Goal: Task Accomplishment & Management: Manage account settings

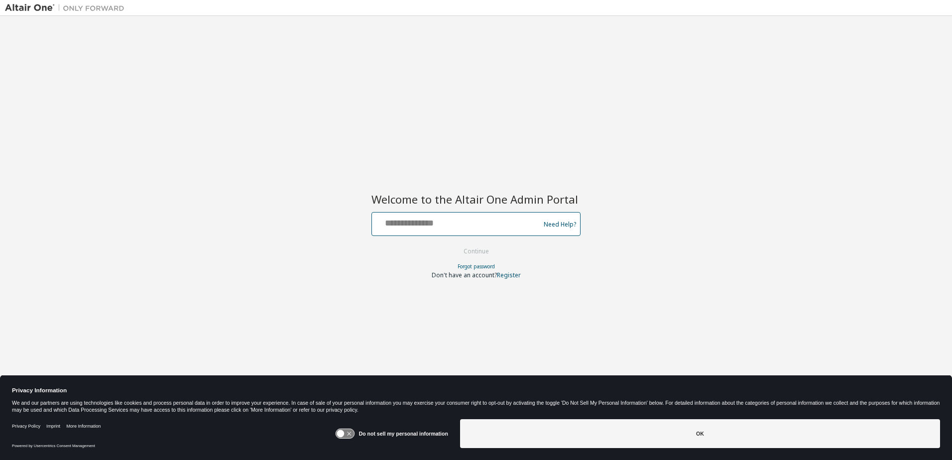
click at [417, 225] on input "text" at bounding box center [457, 222] width 163 height 14
type input "**********"
click at [482, 254] on button "Continue" at bounding box center [476, 251] width 46 height 15
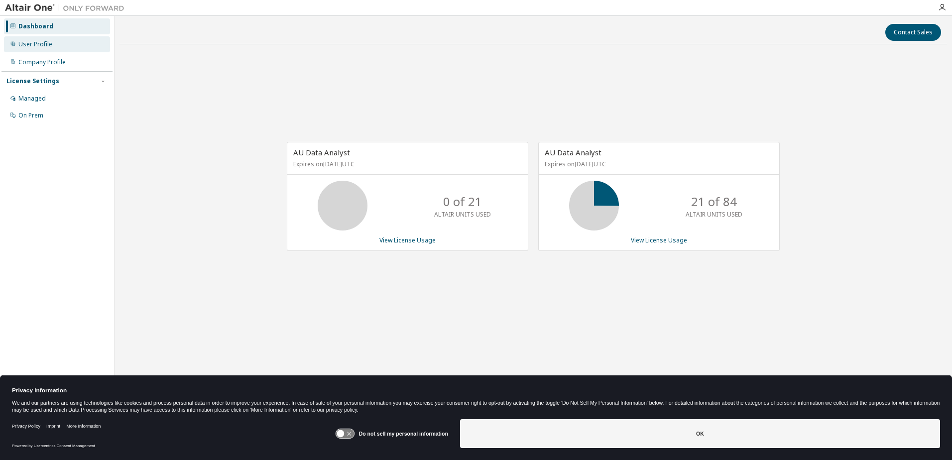
click at [47, 43] on div "User Profile" at bounding box center [35, 44] width 34 height 8
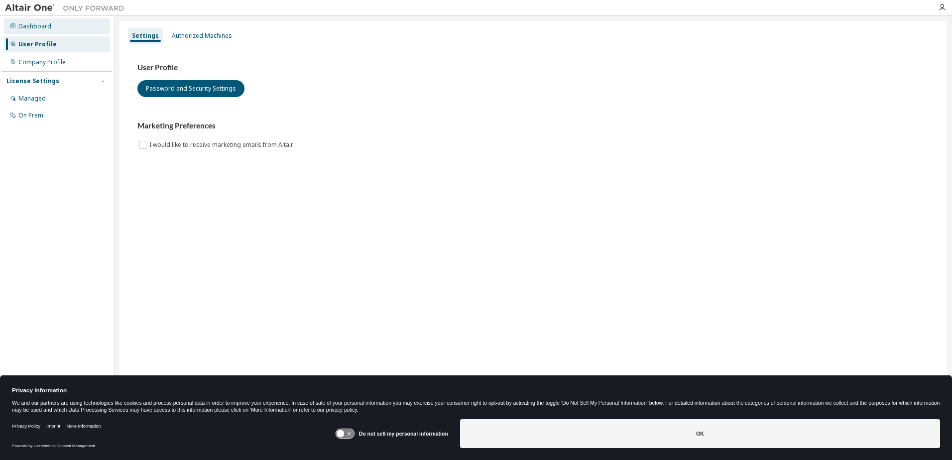
click at [22, 30] on div "Dashboard" at bounding box center [34, 26] width 33 height 8
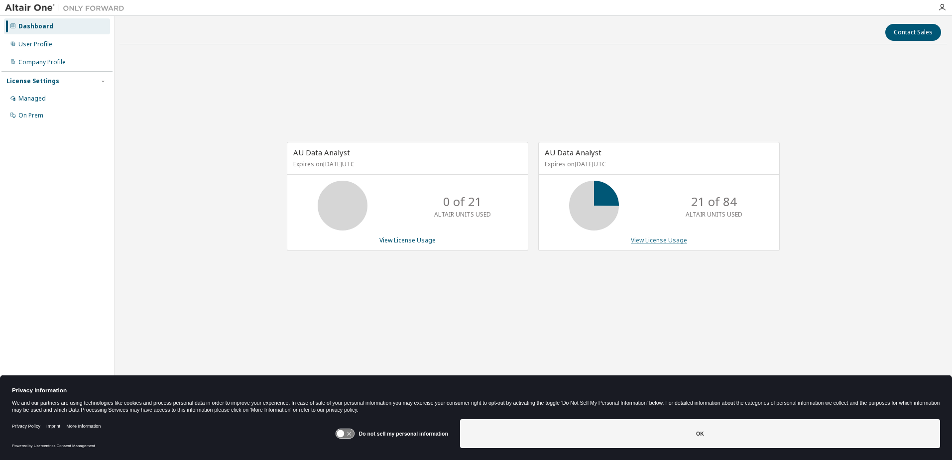
click at [673, 237] on link "View License Usage" at bounding box center [659, 240] width 56 height 8
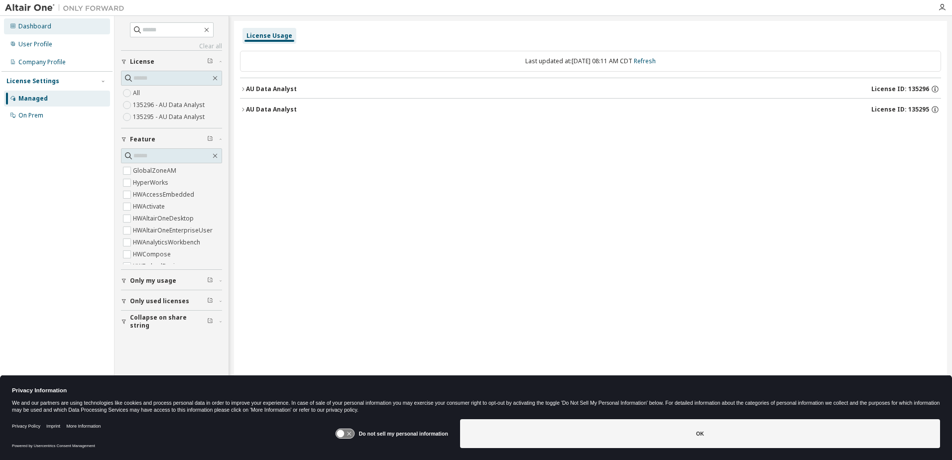
click at [23, 22] on div "Dashboard" at bounding box center [34, 26] width 33 height 8
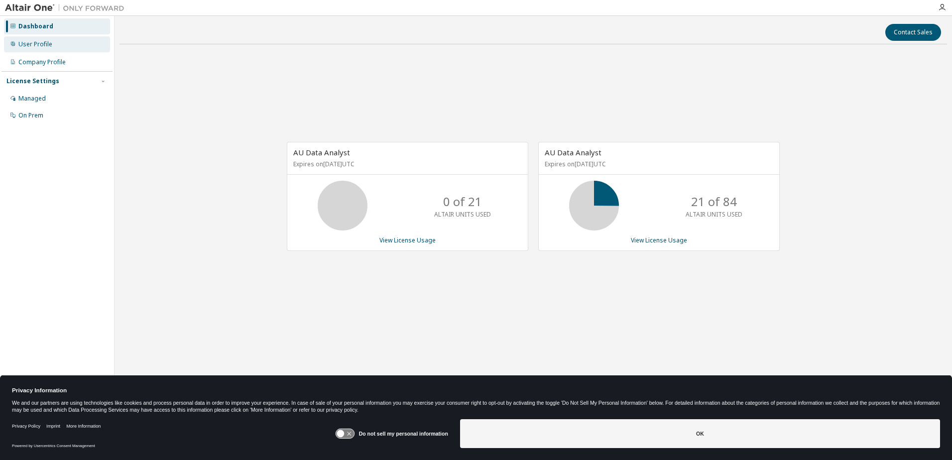
click at [31, 41] on div "User Profile" at bounding box center [35, 44] width 34 height 8
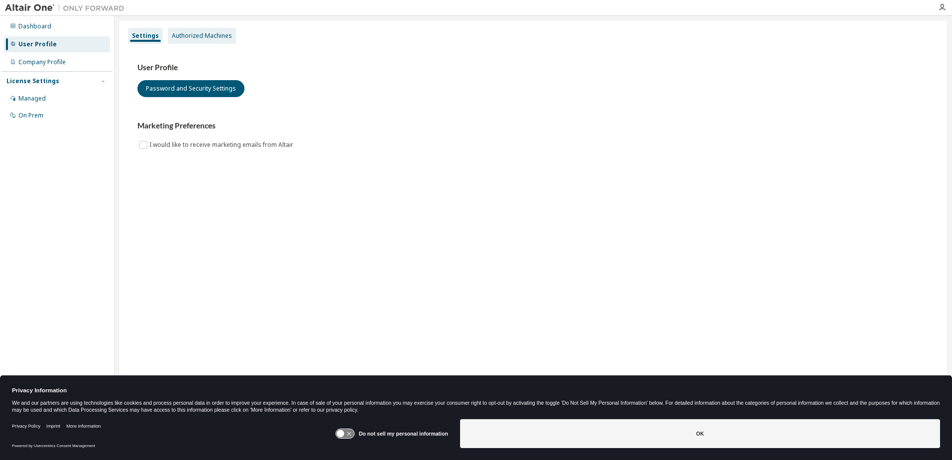
click at [205, 38] on div "Authorized Machines" at bounding box center [202, 36] width 60 height 8
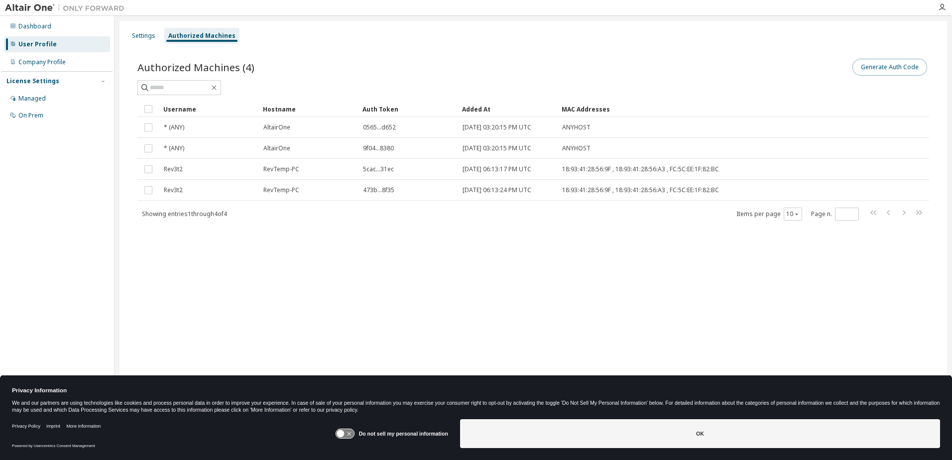
click at [876, 69] on button "Generate Auth Code" at bounding box center [889, 67] width 75 height 17
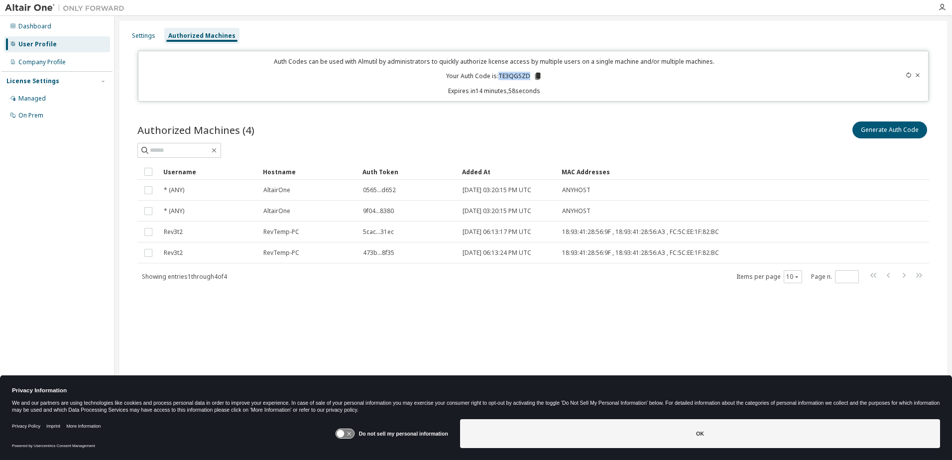
drag, startPoint x: 500, startPoint y: 77, endPoint x: 523, endPoint y: 81, distance: 22.9
click at [523, 81] on div "Auth Codes can be used with Almutil by administrators to quickly authorize lice…" at bounding box center [494, 76] width 701 height 38
copy p "TE3QGSZD"
click at [713, 124] on div "Generate Auth Code" at bounding box center [731, 130] width 396 height 21
click at [40, 23] on div "Dashboard" at bounding box center [34, 26] width 33 height 8
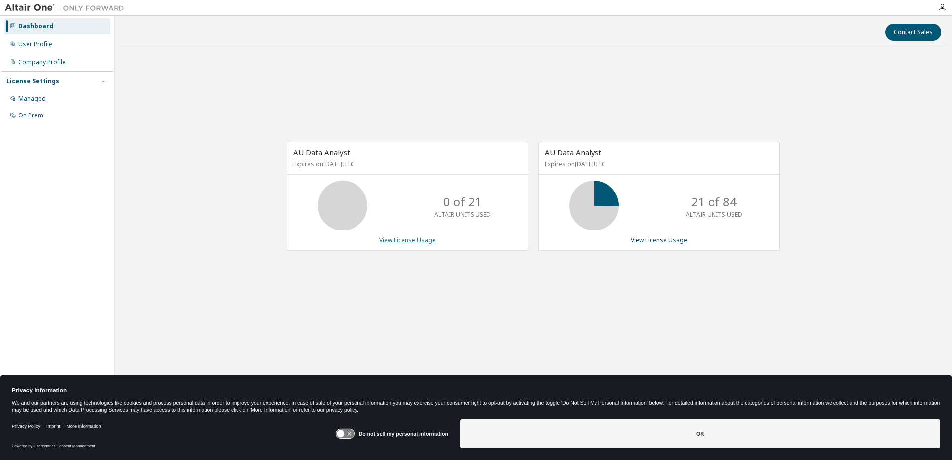
click at [416, 239] on link "View License Usage" at bounding box center [407, 240] width 56 height 8
click at [48, 64] on div "Company Profile" at bounding box center [41, 62] width 47 height 8
